Goal: Information Seeking & Learning: Learn about a topic

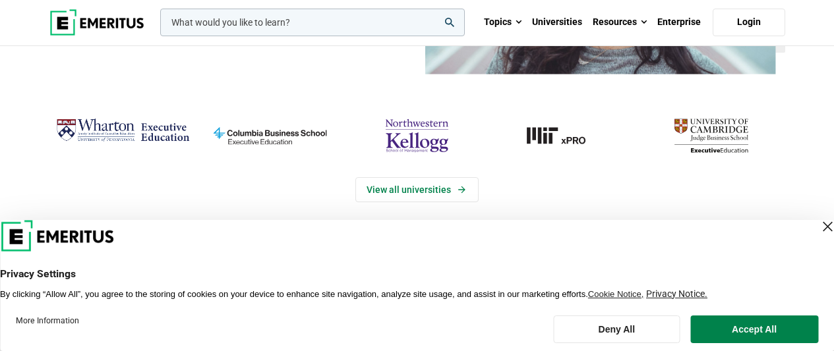
scroll to position [217, 0]
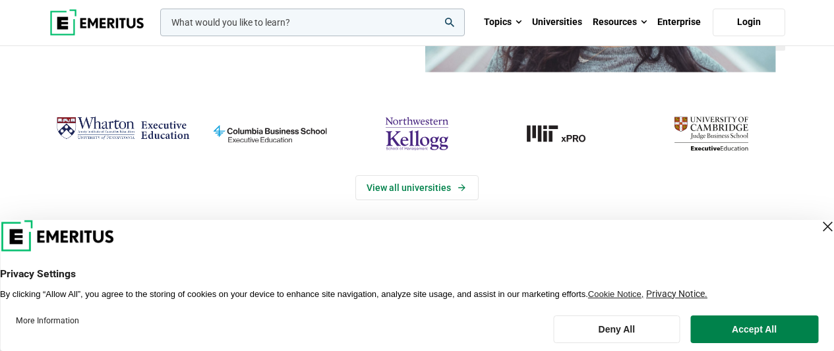
click at [818, 226] on div "Close Layer" at bounding box center [827, 226] width 18 height 18
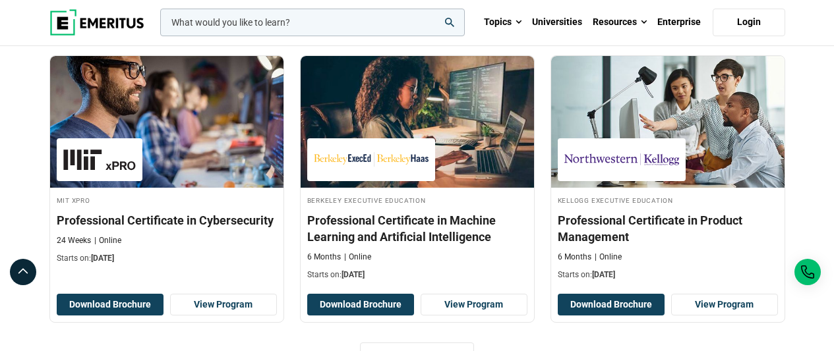
scroll to position [1810, 0]
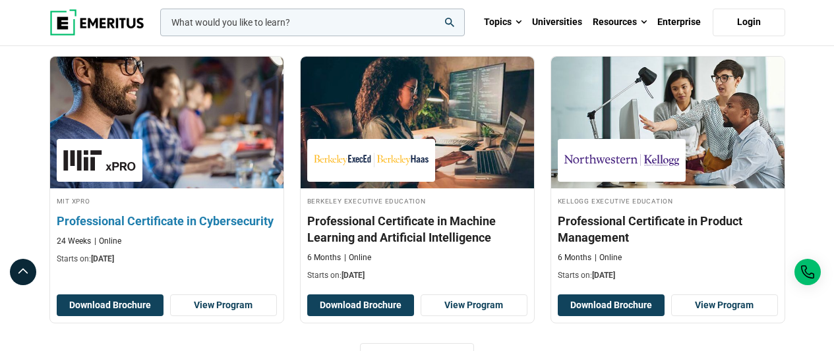
click at [251, 219] on h3 "Professional Certificate in Cybersecurity" at bounding box center [167, 221] width 220 height 16
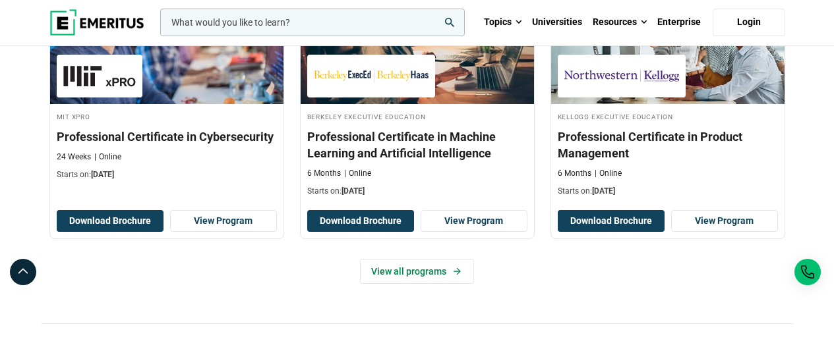
scroll to position [1893, 0]
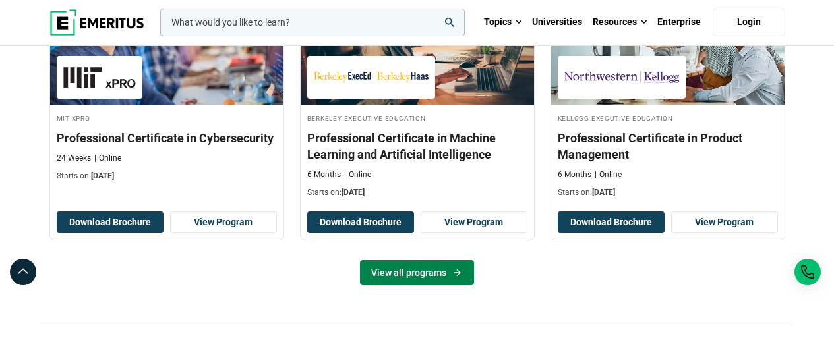
click at [448, 276] on link "View all programs" at bounding box center [417, 272] width 114 height 25
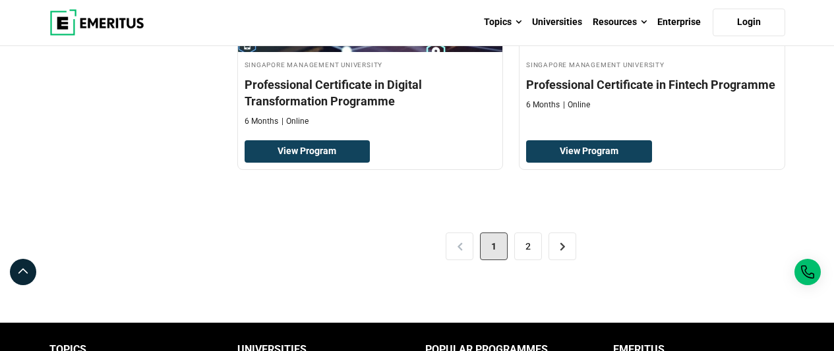
scroll to position [2877, 0]
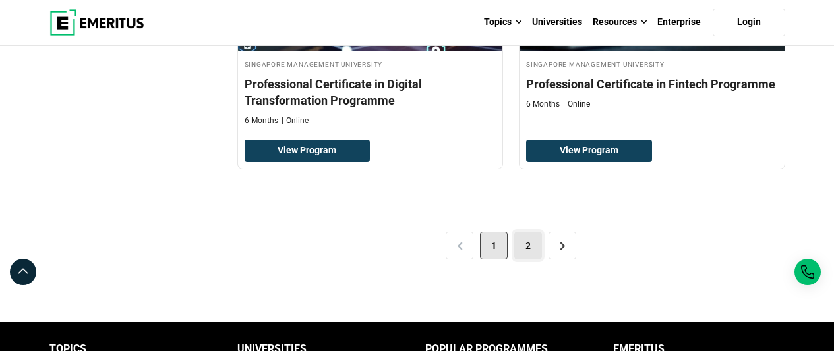
click at [529, 246] on link "2" at bounding box center [528, 246] width 28 height 28
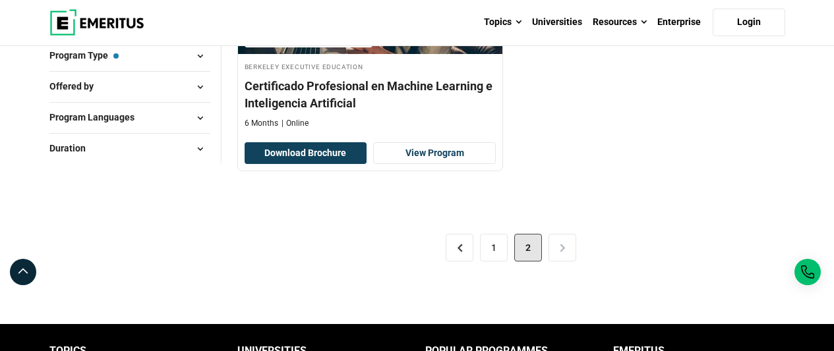
scroll to position [320, 0]
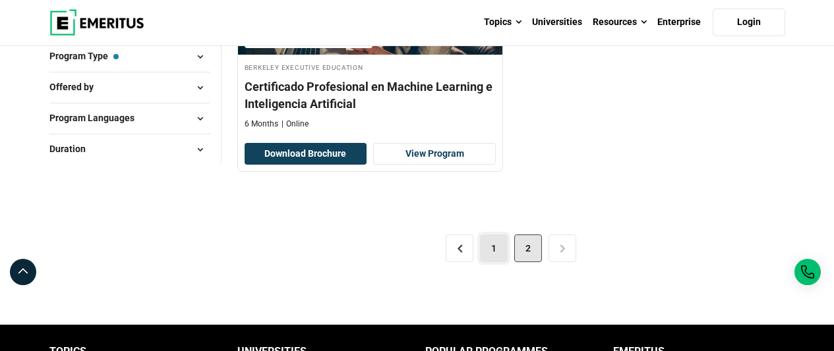
click at [490, 254] on link "1" at bounding box center [494, 249] width 28 height 28
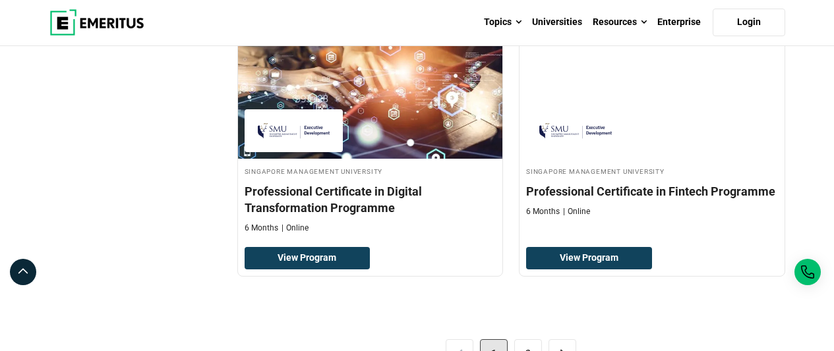
scroll to position [2768, 0]
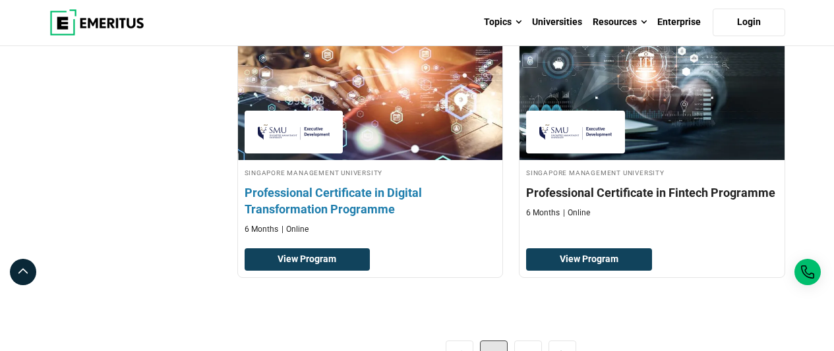
click at [365, 204] on h4 "Professional Certificate in Digital Transformation Programme" at bounding box center [371, 201] width 252 height 33
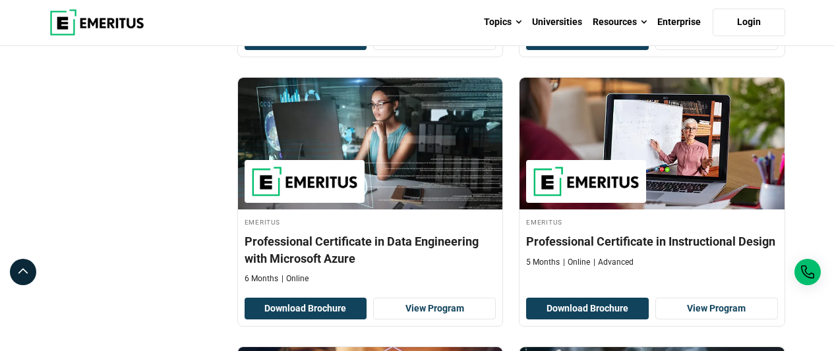
scroll to position [2446, 0]
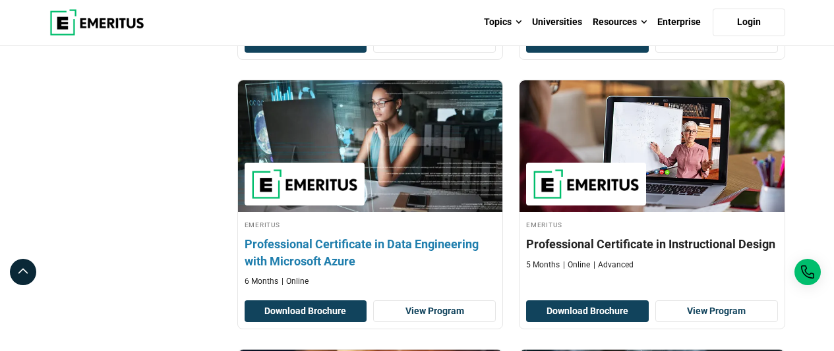
click at [396, 246] on h4 "Professional Certificate in Data Engineering with Microsoft Azure" at bounding box center [371, 252] width 252 height 33
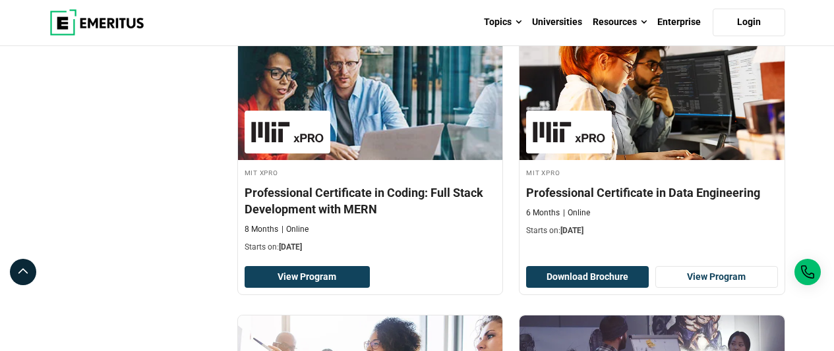
scroll to position [1347, 0]
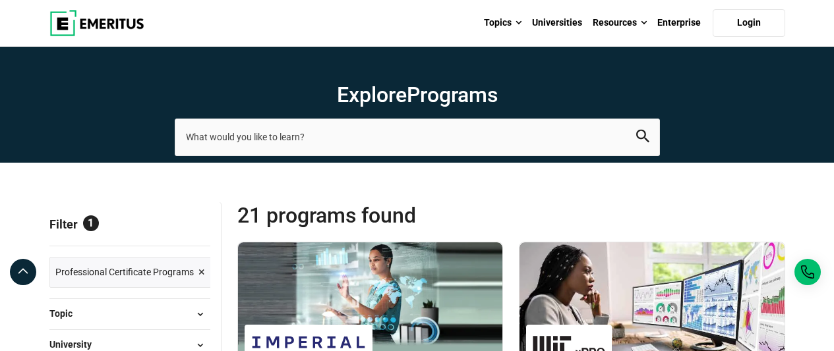
click at [116, 25] on img at bounding box center [96, 23] width 95 height 26
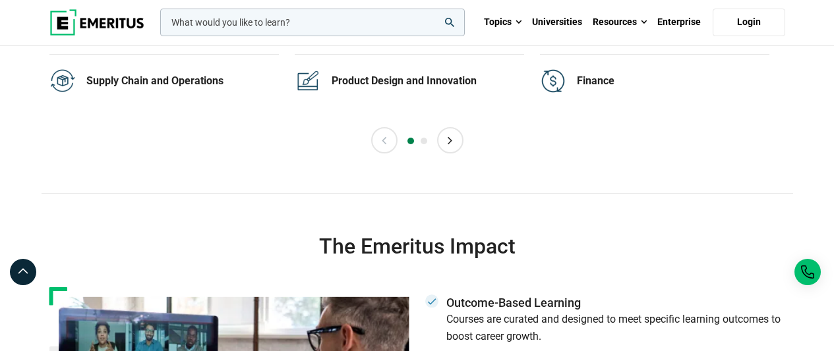
scroll to position [2859, 0]
click at [600, 80] on div "Finance" at bounding box center [673, 80] width 192 height 14
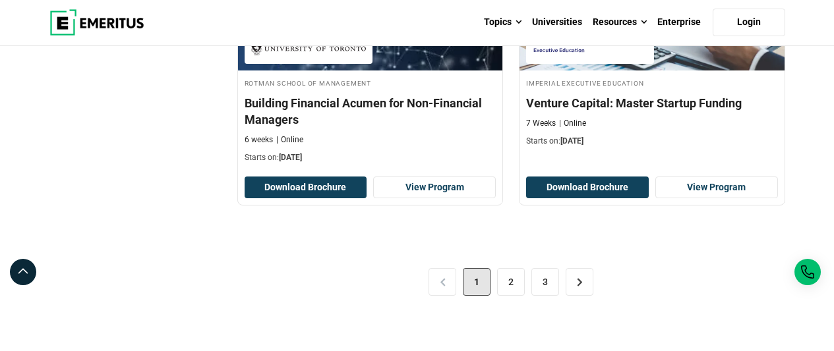
scroll to position [2810, 0]
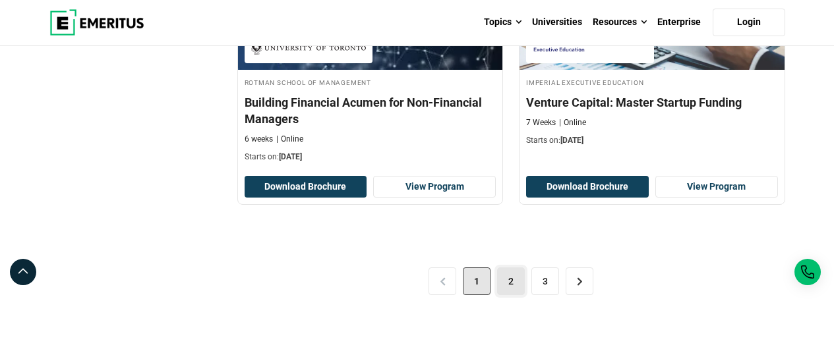
click at [506, 282] on link "2" at bounding box center [511, 282] width 28 height 28
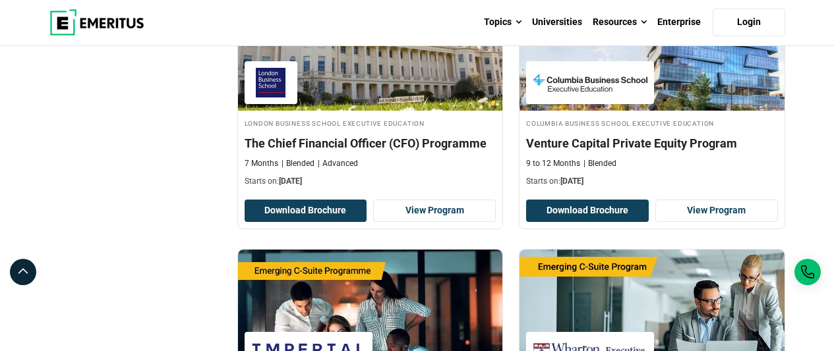
scroll to position [638, 0]
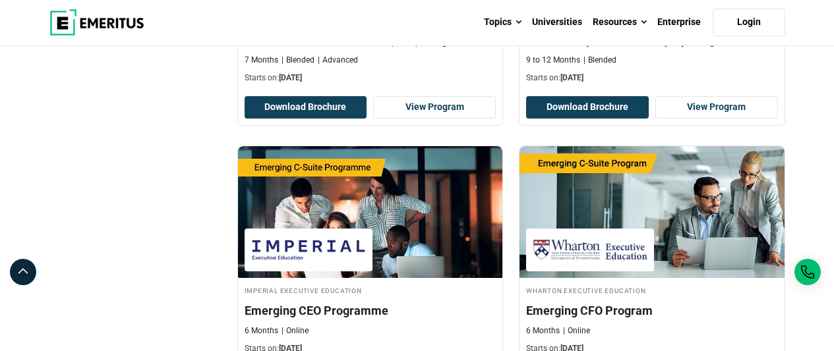
click at [95, 28] on img at bounding box center [96, 22] width 95 height 26
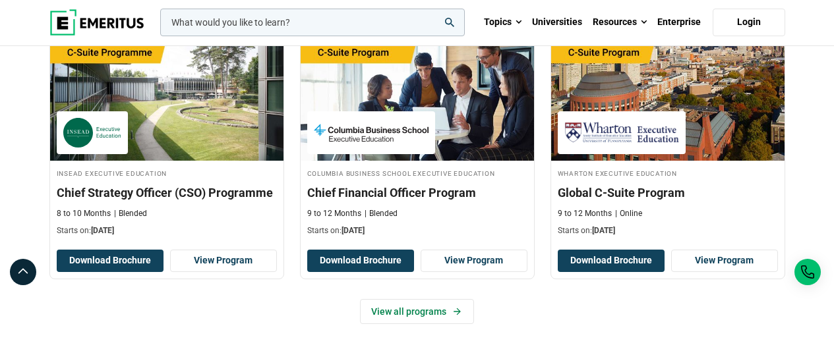
scroll to position [525, 0]
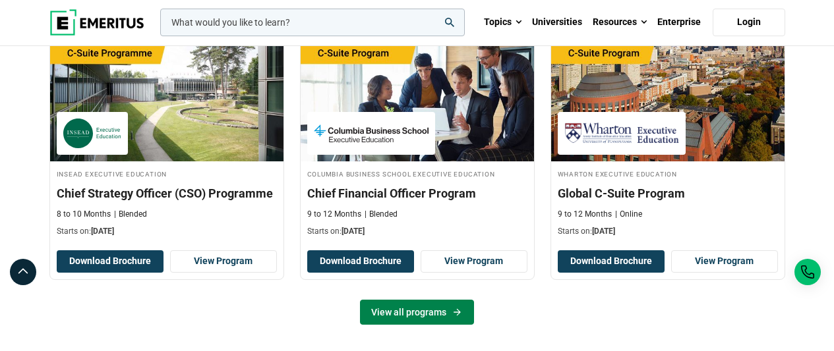
click at [407, 307] on link "View all programs" at bounding box center [417, 312] width 114 height 25
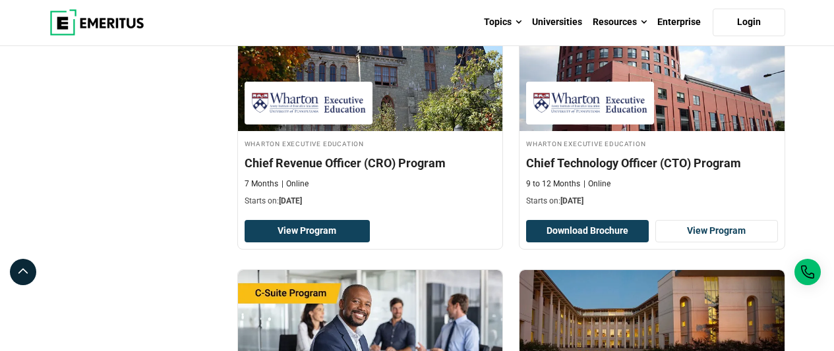
scroll to position [1671, 0]
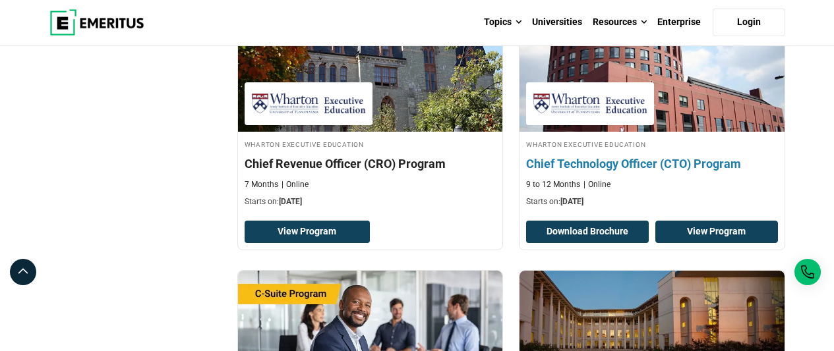
click at [699, 231] on link "View Program" at bounding box center [716, 232] width 123 height 22
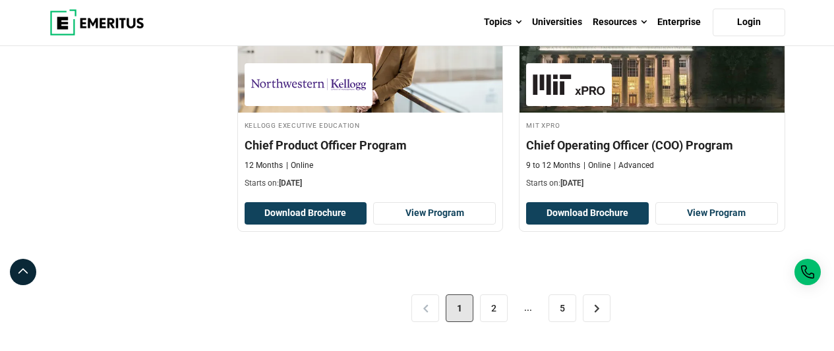
scroll to position [2833, 0]
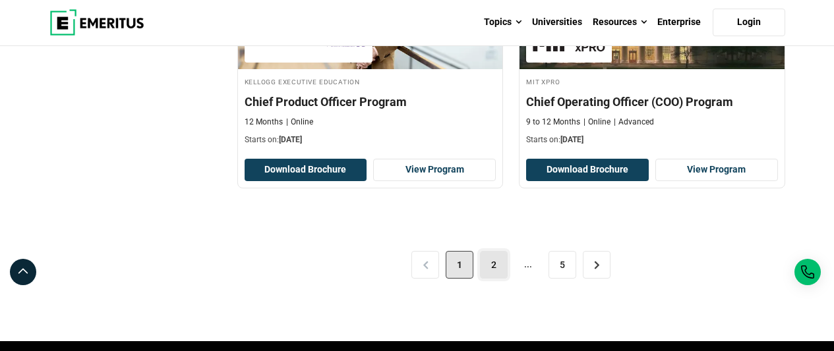
click at [486, 270] on link "2" at bounding box center [494, 265] width 28 height 28
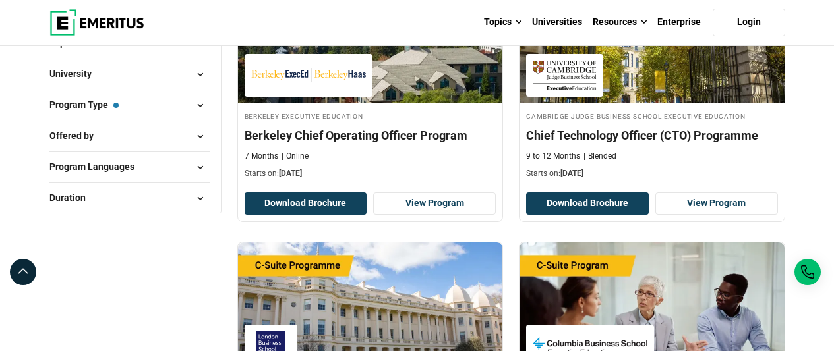
scroll to position [270, 0]
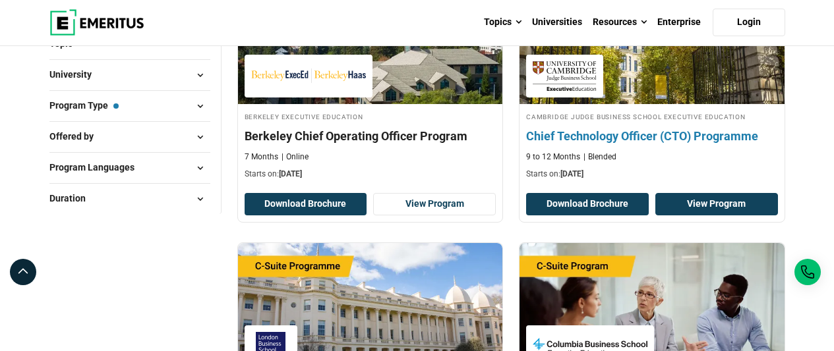
click at [707, 204] on link "View Program" at bounding box center [716, 204] width 123 height 22
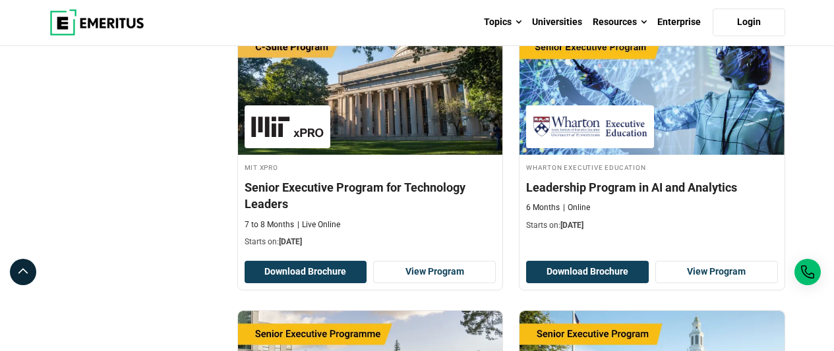
scroll to position [1050, 0]
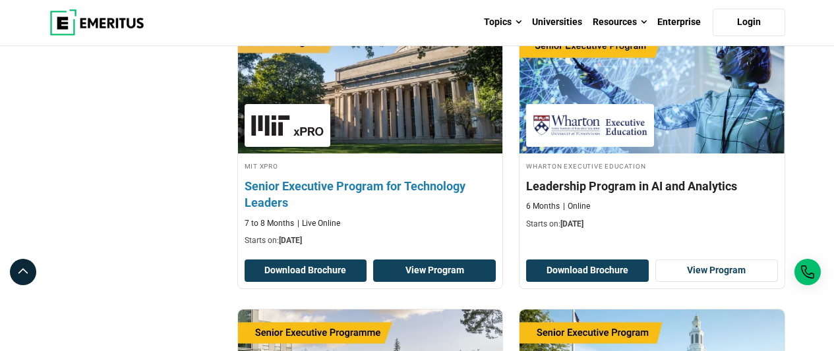
click at [438, 272] on link "View Program" at bounding box center [434, 271] width 123 height 22
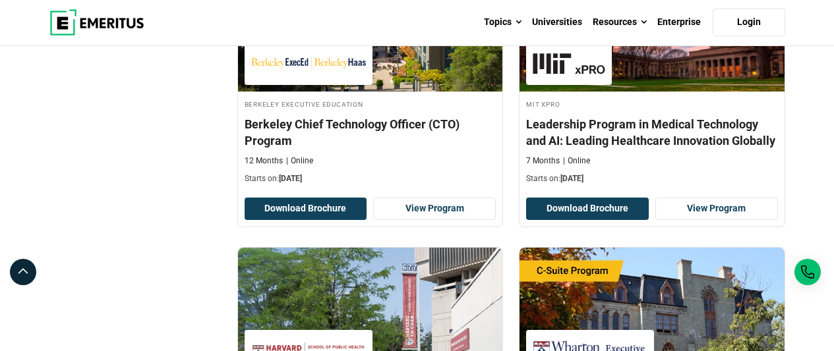
scroll to position [1687, 0]
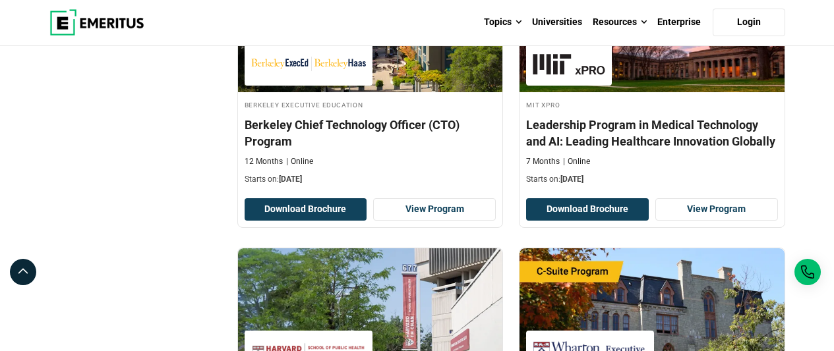
click at [818, 208] on div "Explore Programs leadership marketing project management data science product m…" at bounding box center [417, 276] width 834 height 3832
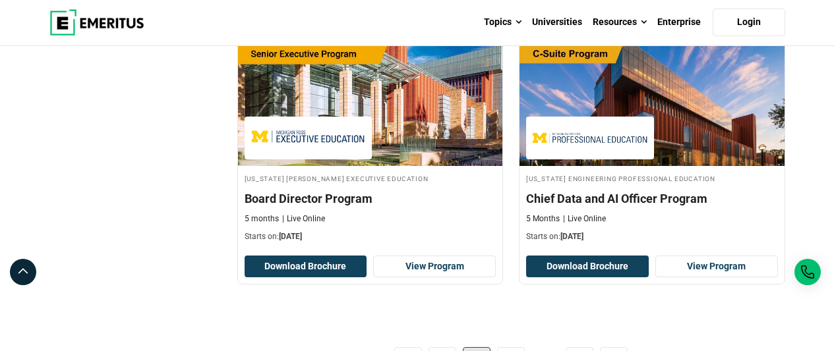
scroll to position [2729, 0]
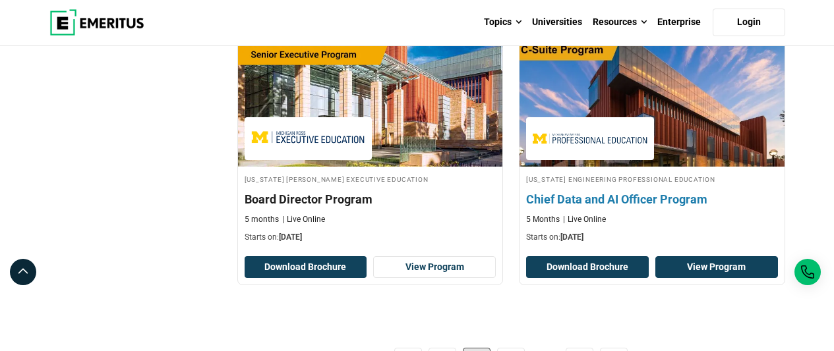
click at [718, 260] on link "View Program" at bounding box center [716, 267] width 123 height 22
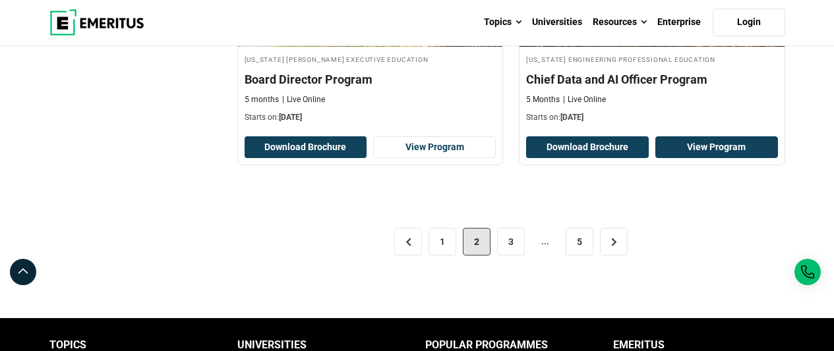
scroll to position [2854, 0]
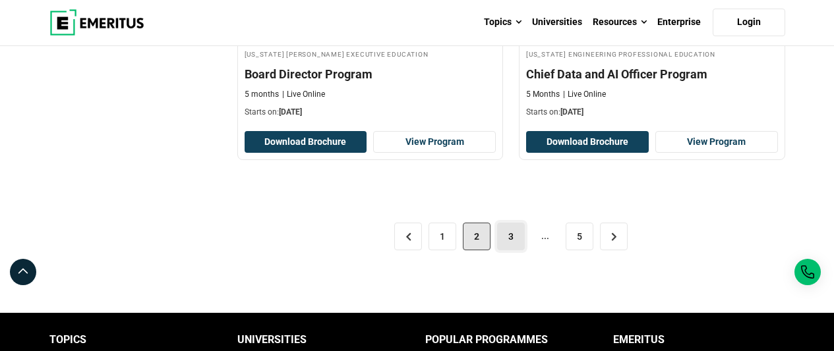
click at [509, 245] on link "3" at bounding box center [511, 237] width 28 height 28
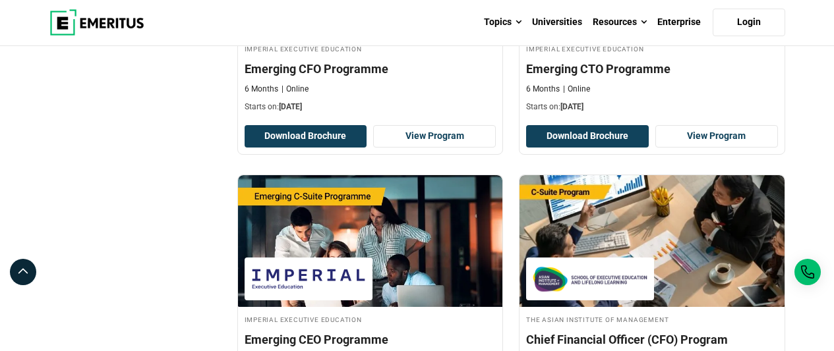
scroll to position [581, 0]
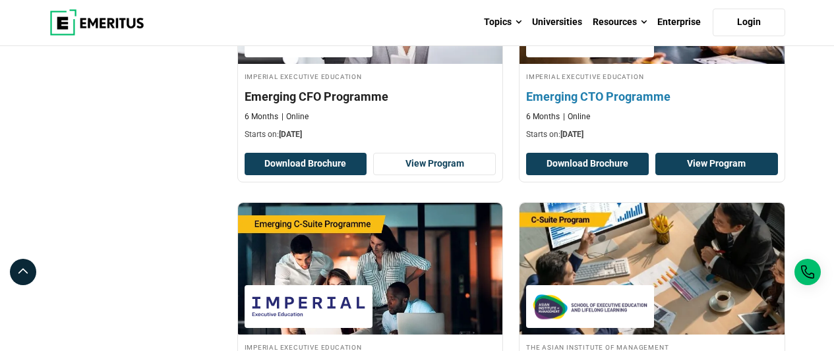
click at [681, 161] on link "View Program" at bounding box center [716, 164] width 123 height 22
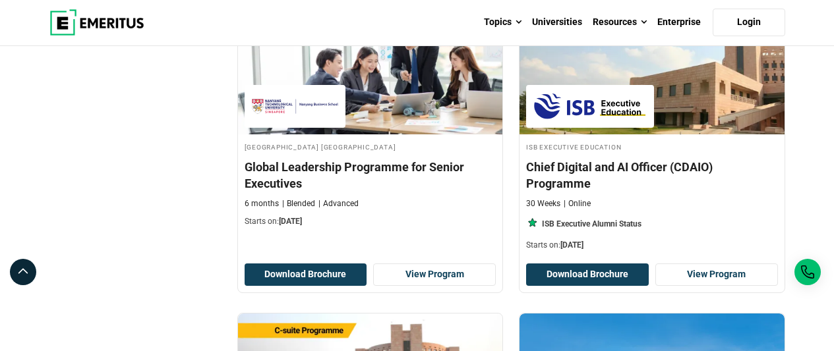
scroll to position [1905, 0]
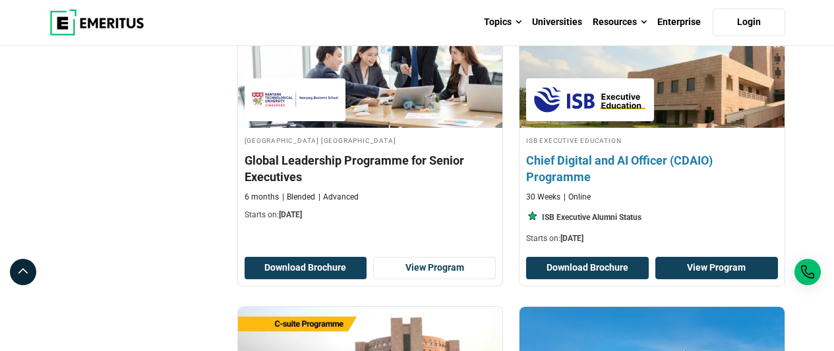
click at [699, 278] on link "View Program" at bounding box center [716, 268] width 123 height 22
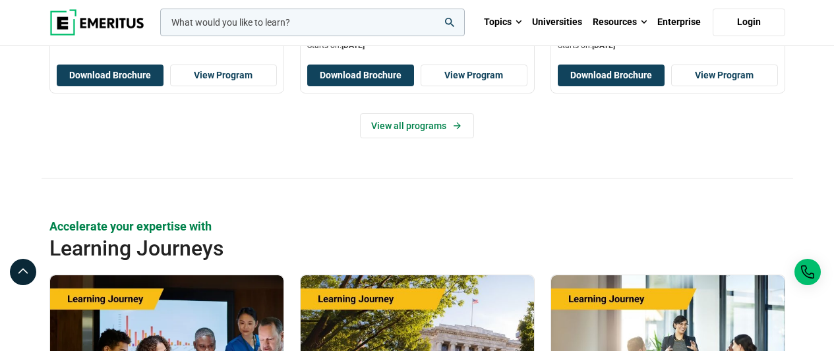
scroll to position [2039, 0]
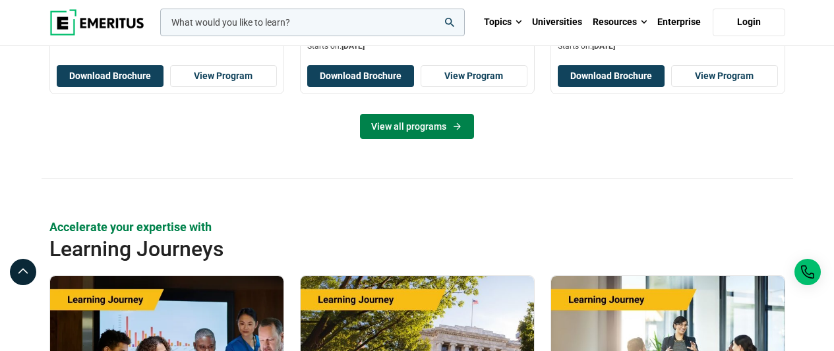
click at [415, 127] on link "View all programs" at bounding box center [417, 126] width 114 height 25
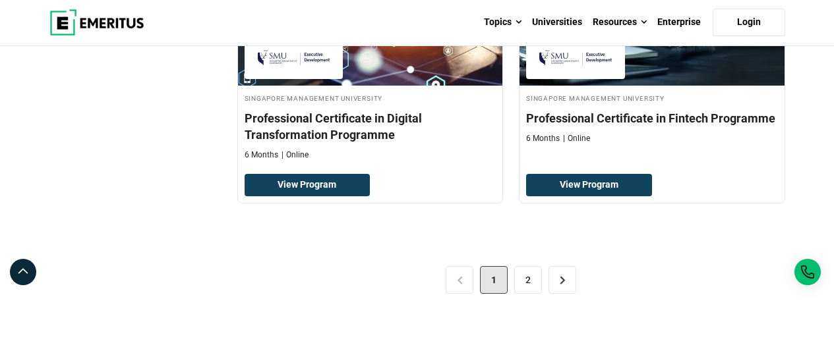
scroll to position [2879, 0]
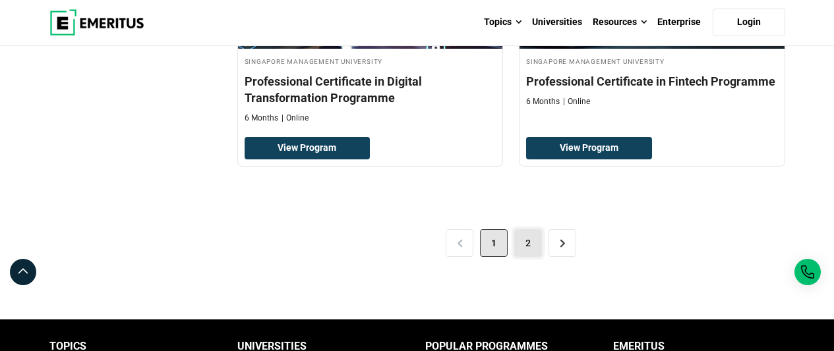
click at [522, 241] on link "2" at bounding box center [528, 243] width 28 height 28
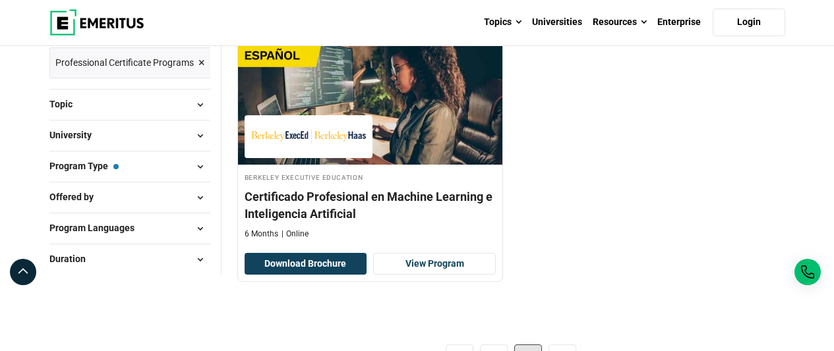
scroll to position [209, 0]
click at [198, 106] on span at bounding box center [200, 106] width 20 height 20
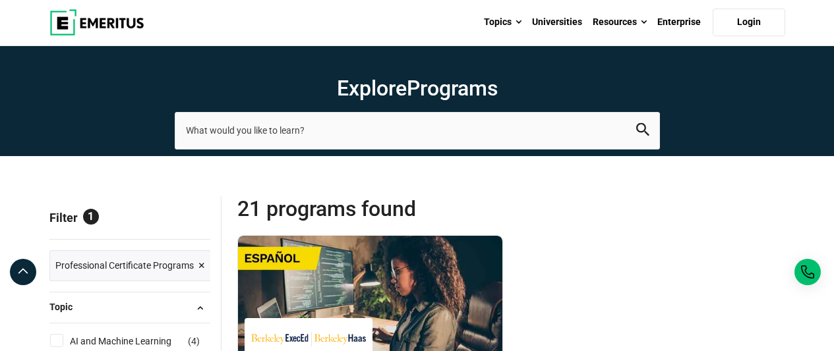
scroll to position [6, 0]
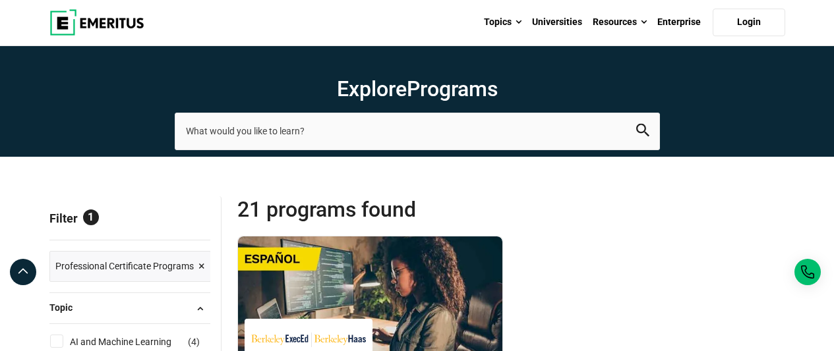
click at [203, 264] on span "×" at bounding box center [201, 266] width 7 height 19
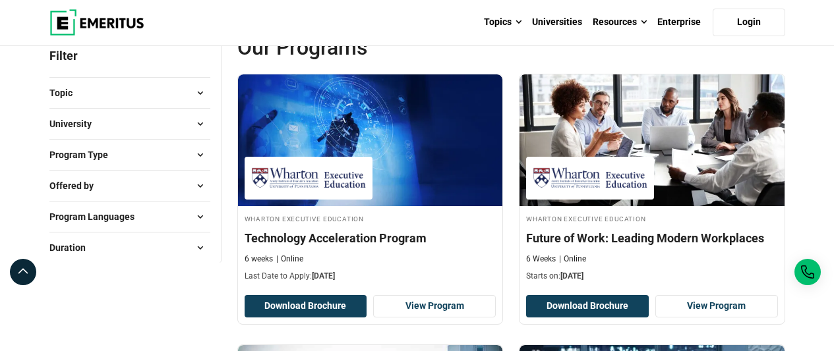
scroll to position [182, 0]
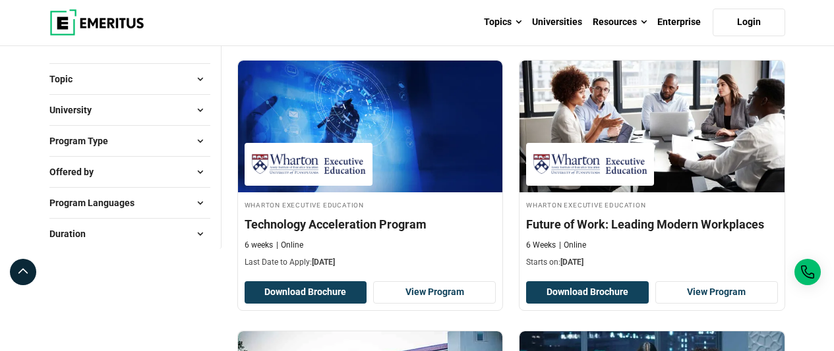
click at [196, 77] on span at bounding box center [200, 79] width 20 height 20
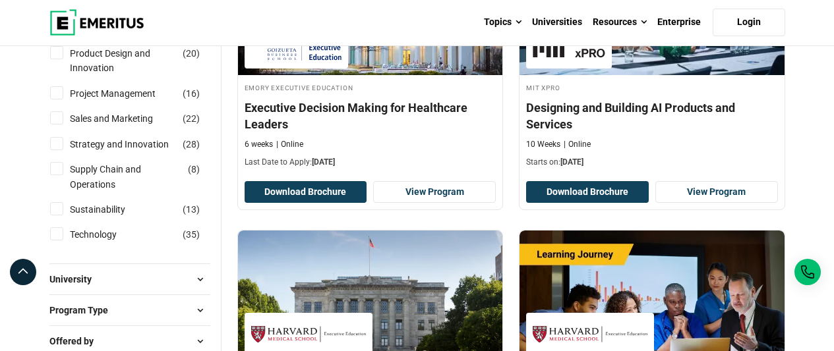
scroll to position [574, 0]
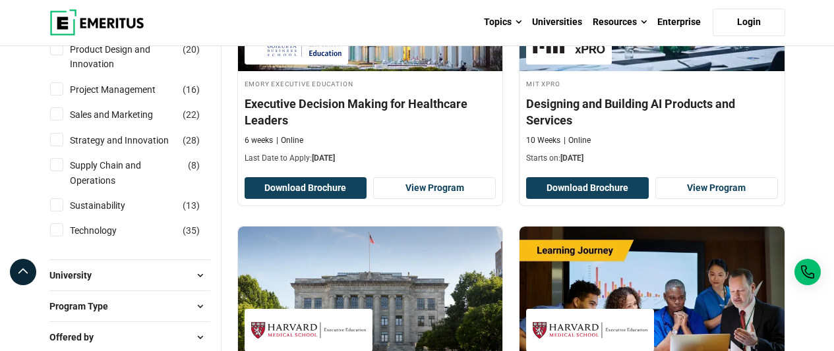
click at [58, 225] on input "Technology ( 35 )" at bounding box center [56, 229] width 13 height 13
checkbox input "true"
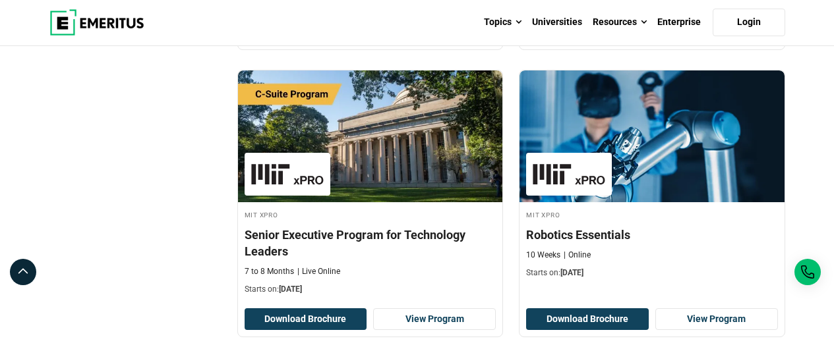
scroll to position [1561, 0]
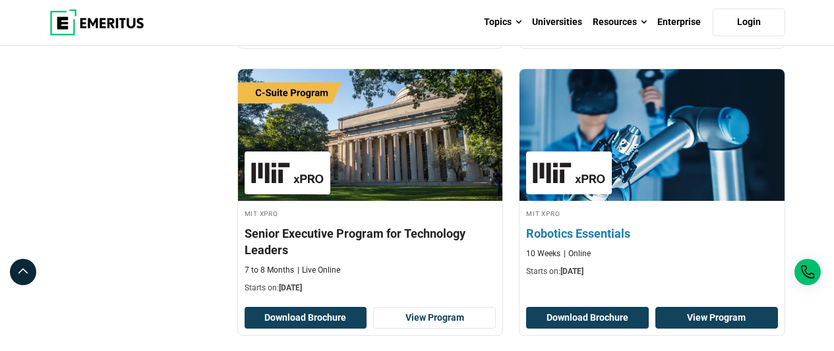
click at [709, 314] on link "View Program" at bounding box center [716, 318] width 123 height 22
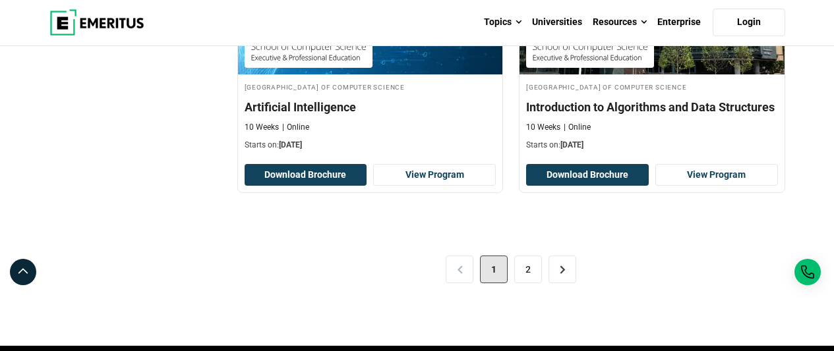
scroll to position [2778, 0]
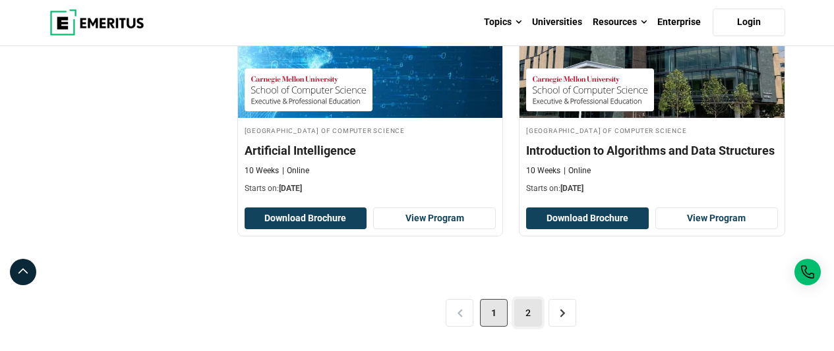
click at [531, 310] on link "2" at bounding box center [528, 313] width 28 height 28
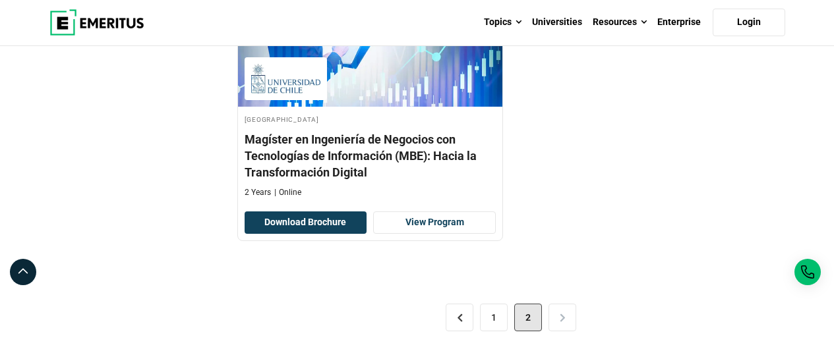
scroll to position [2317, 0]
